Goal: Task Accomplishment & Management: Manage account settings

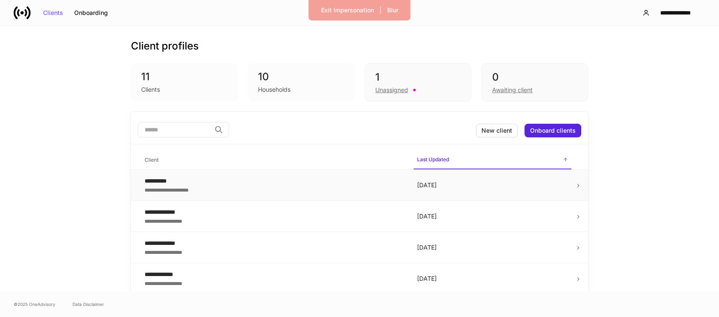
click at [470, 186] on p "[DATE]" at bounding box center [492, 185] width 151 height 9
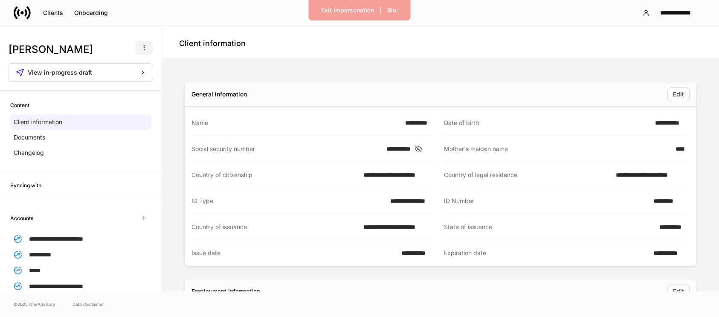
click at [144, 49] on icon "button" at bounding box center [144, 47] width 7 height 7
click at [136, 87] on p "Delete client profile" at bounding box center [117, 89] width 54 height 9
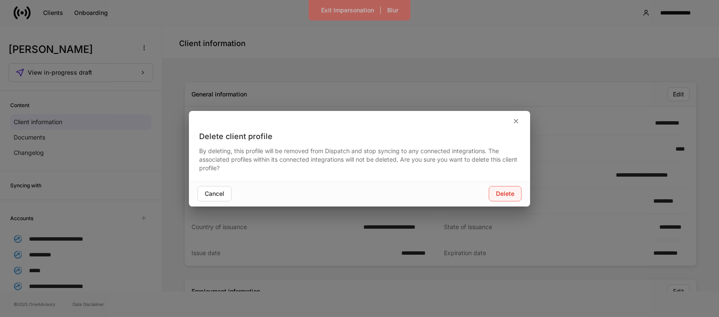
click at [500, 192] on div "Delete" at bounding box center [505, 194] width 18 height 6
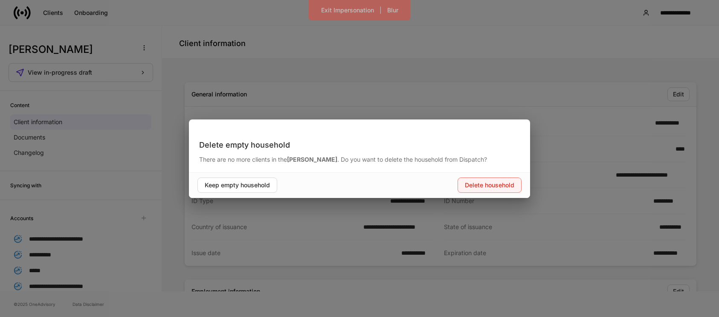
click at [495, 188] on div "Delete household" at bounding box center [489, 185] width 49 height 6
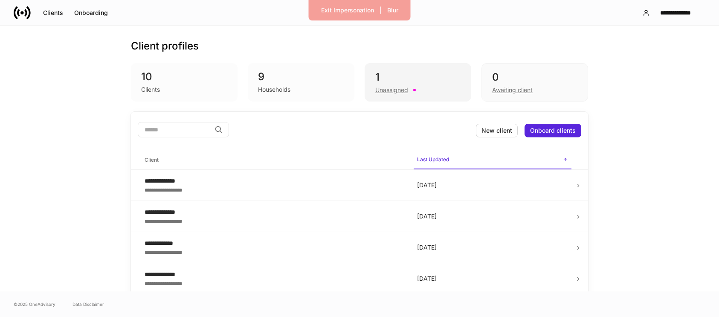
click at [391, 74] on div "1" at bounding box center [417, 77] width 85 height 14
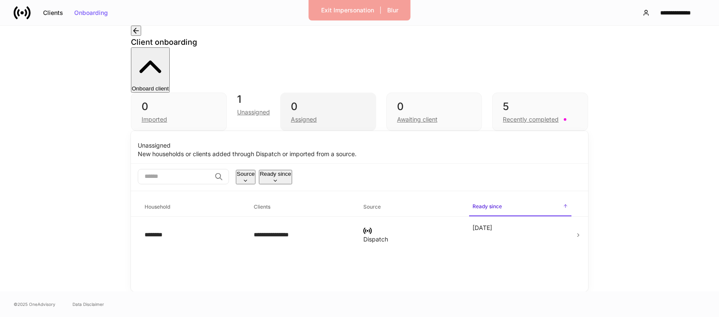
click at [366, 100] on div "0" at bounding box center [328, 107] width 75 height 14
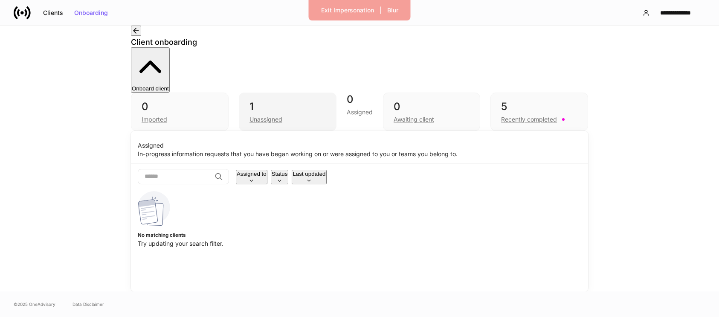
click at [284, 113] on div "Unassigned" at bounding box center [288, 118] width 76 height 10
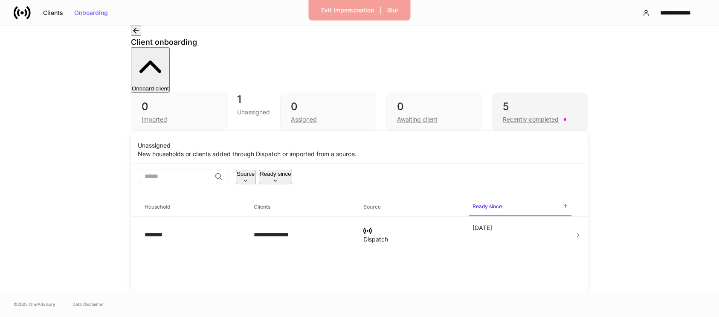
click at [535, 115] on div "Recently completed" at bounding box center [531, 119] width 56 height 9
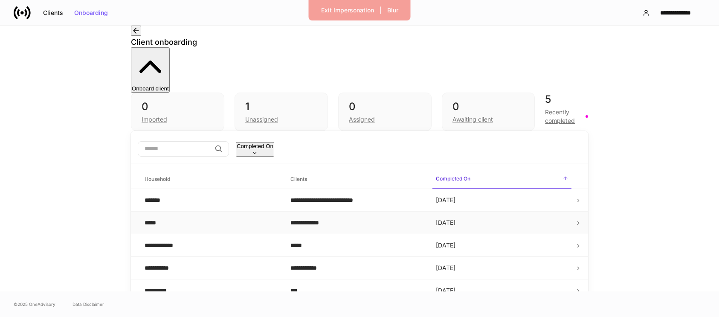
scroll to position [1, 0]
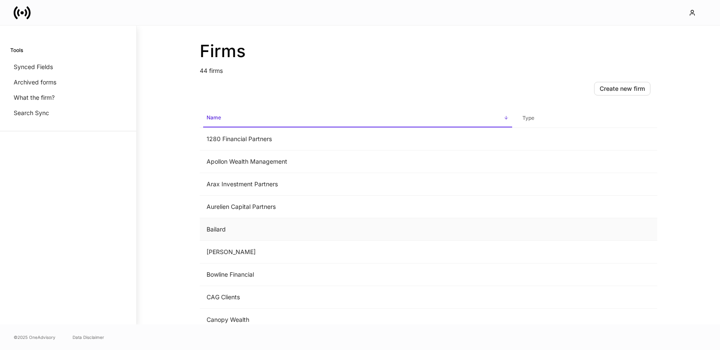
scroll to position [27, 0]
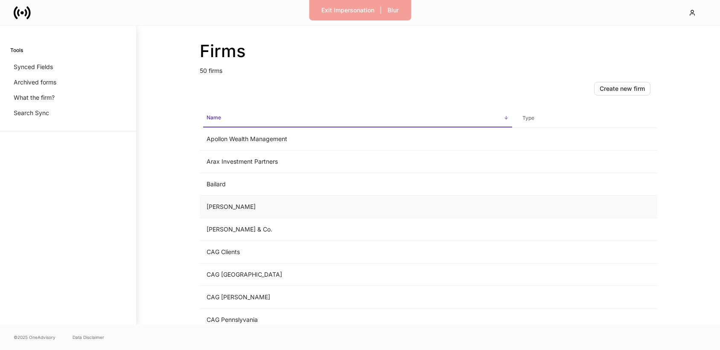
click at [230, 202] on td "Balentine" at bounding box center [358, 207] width 316 height 23
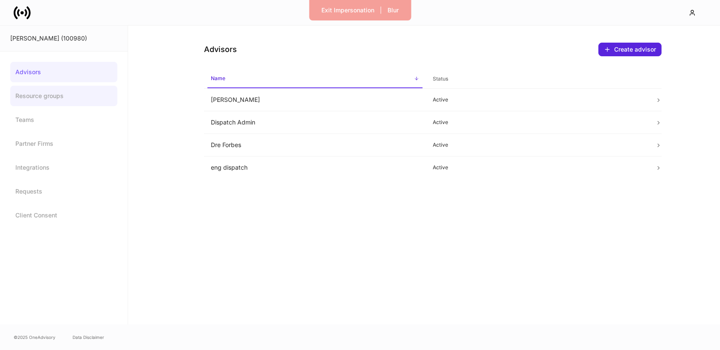
click at [63, 96] on link "Resource groups" at bounding box center [63, 96] width 107 height 20
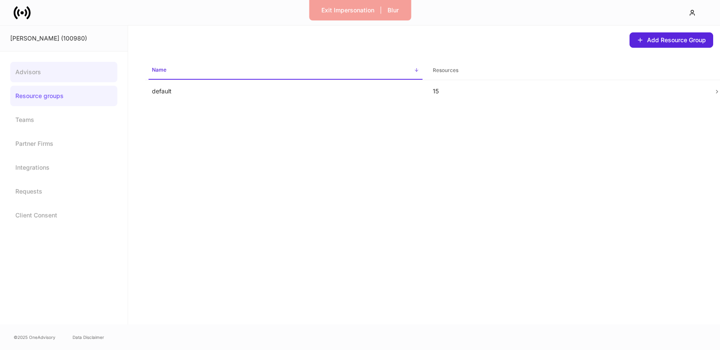
click at [57, 76] on link "Advisors" at bounding box center [63, 72] width 107 height 20
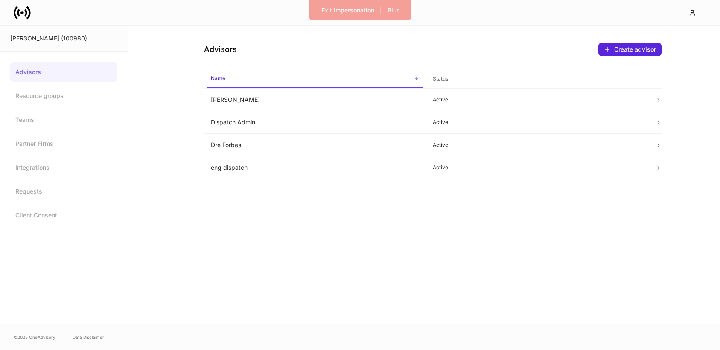
click at [19, 9] on icon at bounding box center [22, 12] width 17 height 17
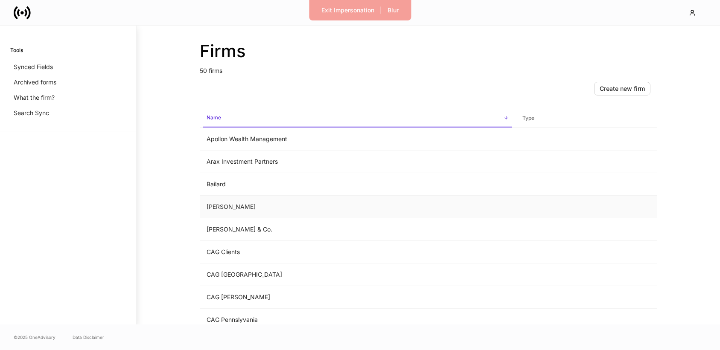
click at [219, 205] on td "Balentine" at bounding box center [358, 207] width 316 height 23
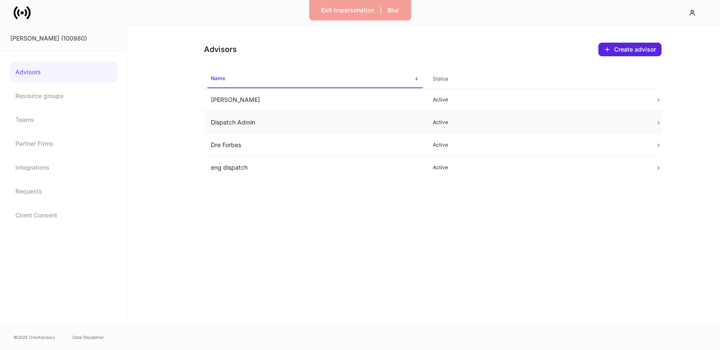
click at [295, 117] on td "Dispatch Admin" at bounding box center [315, 122] width 222 height 23
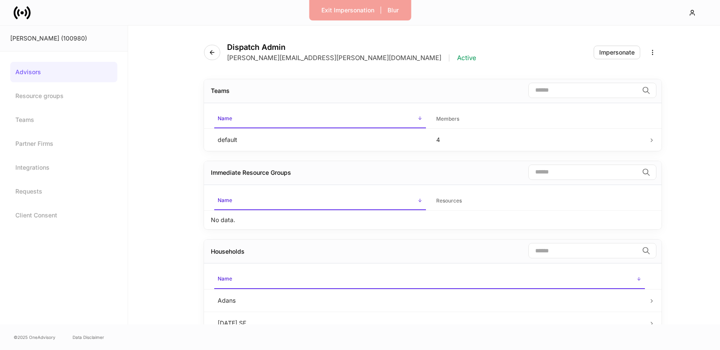
click at [626, 38] on div "Dispatch Admin erika+demo+balentine@dispatch.io | Active Impersonate" at bounding box center [432, 48] width 457 height 44
click at [616, 51] on div "Impersonate" at bounding box center [616, 52] width 35 height 6
